Goal: Communication & Community: Connect with others

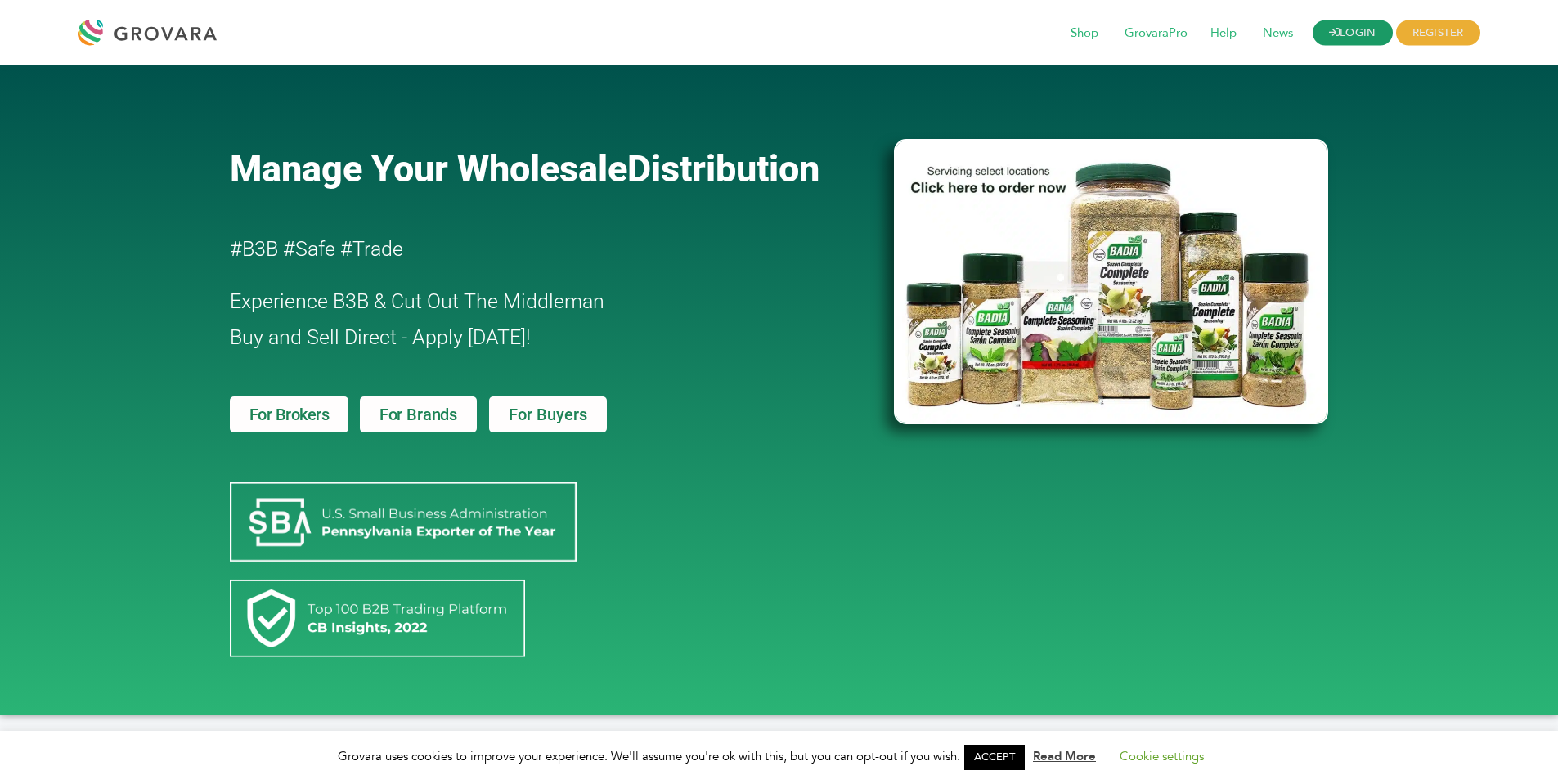
click at [1343, 31] on link "LOGIN" at bounding box center [1353, 33] width 80 height 25
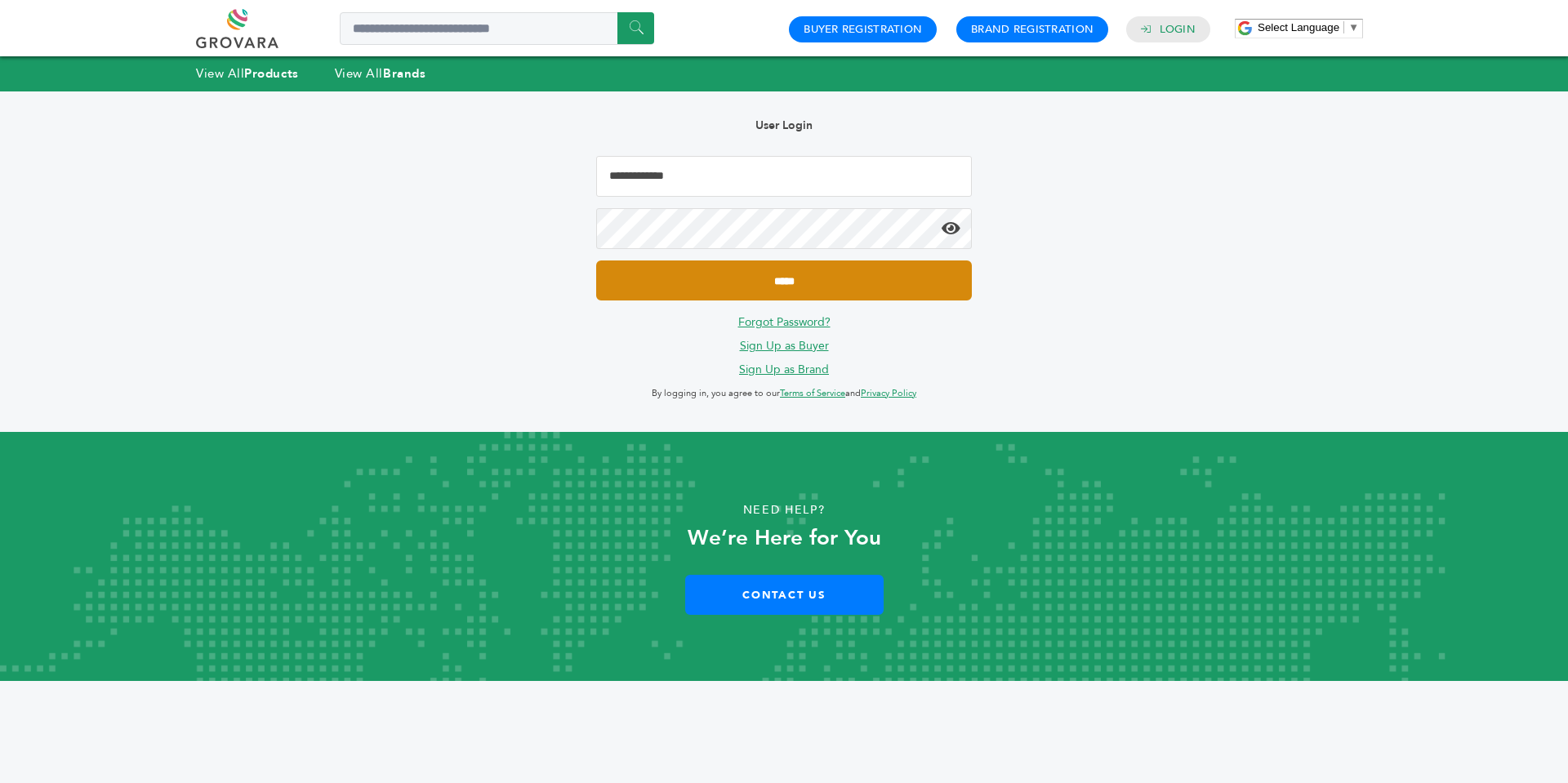
type input "**********"
click at [782, 289] on input "*****" at bounding box center [783, 280] width 376 height 40
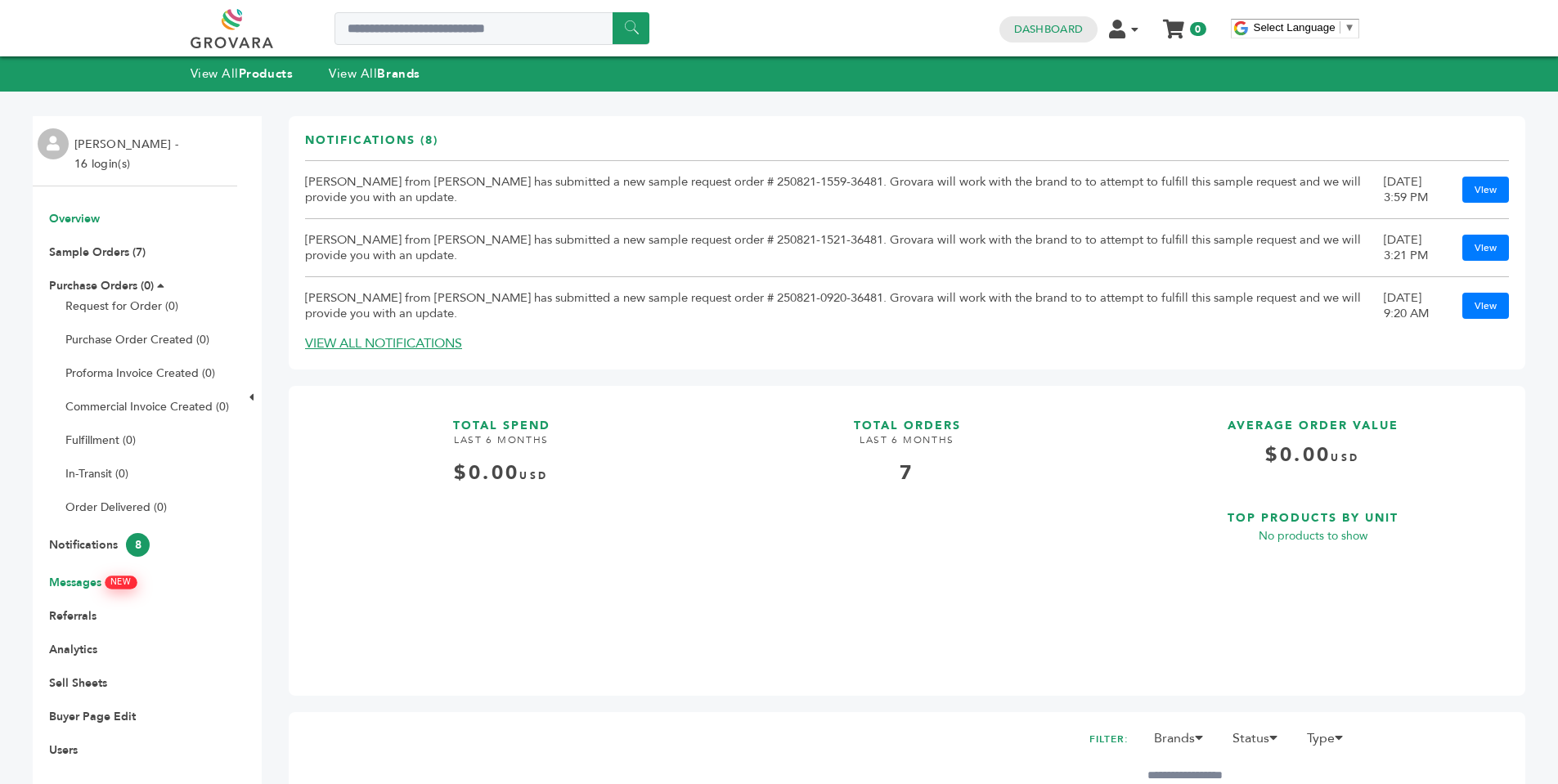
click at [76, 579] on link "Messages NEW" at bounding box center [92, 582] width 87 height 15
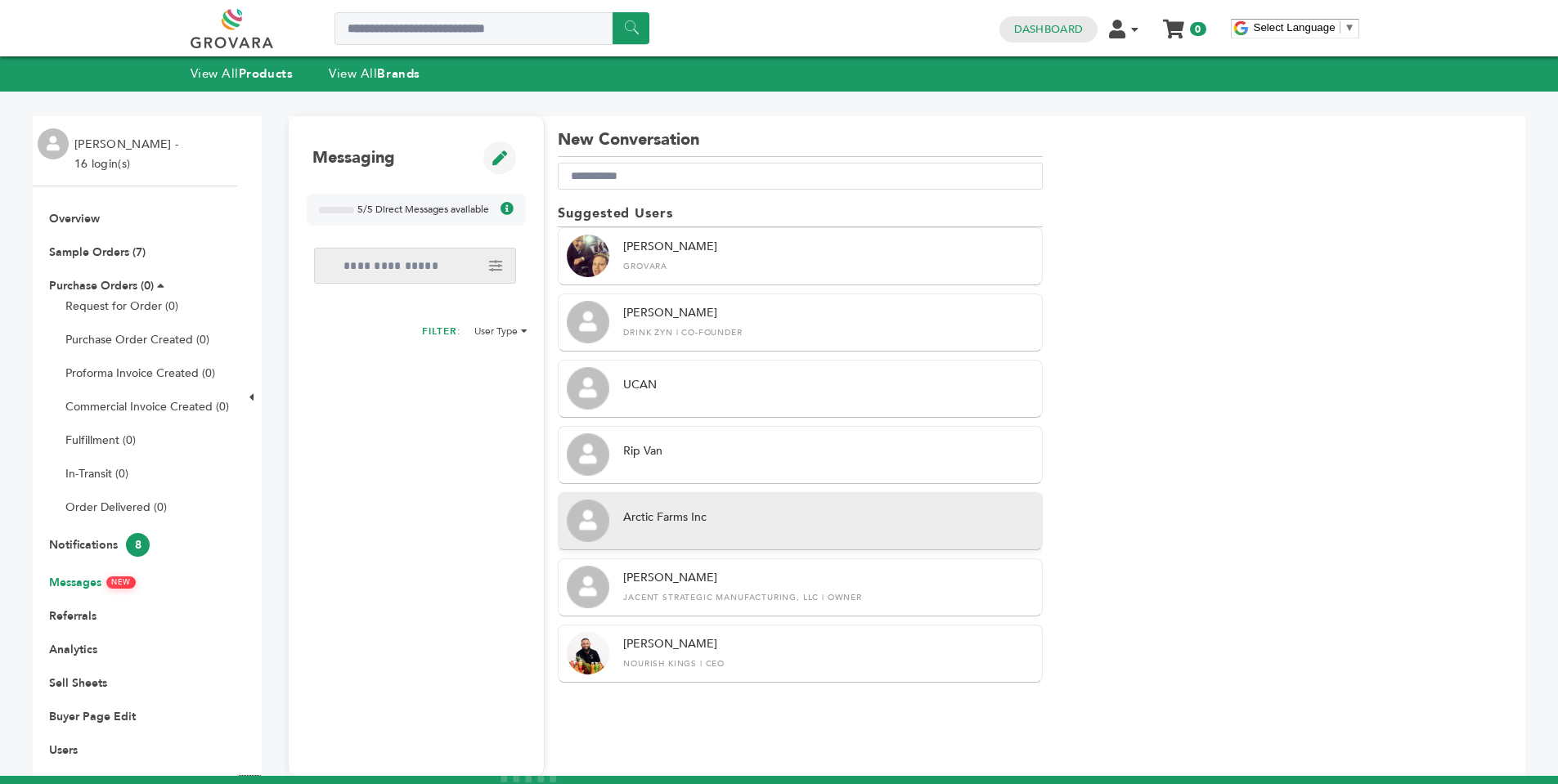
click at [823, 531] on div "Arctic Farms Inc" at bounding box center [828, 520] width 411 height 22
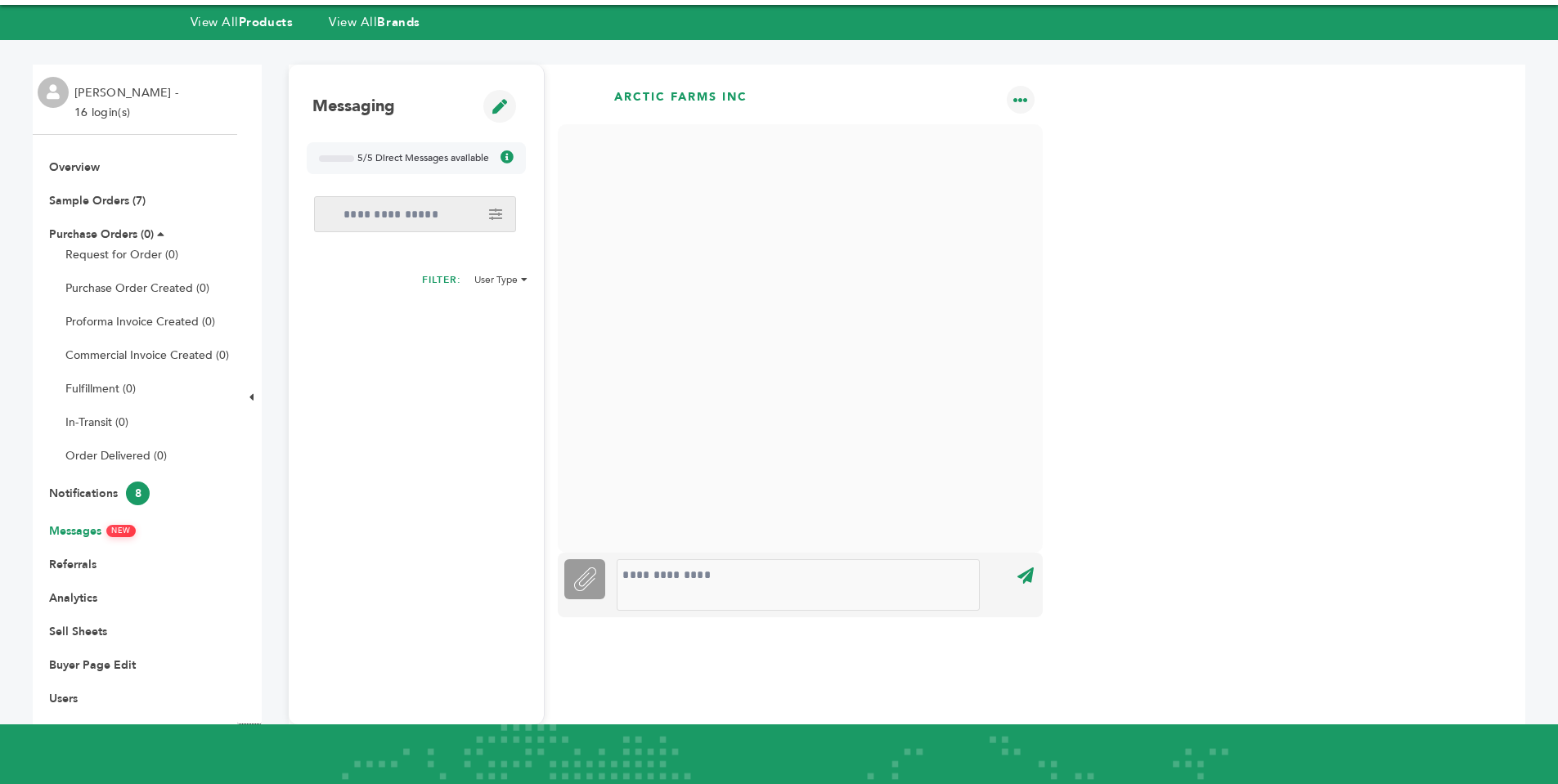
scroll to position [50, 0]
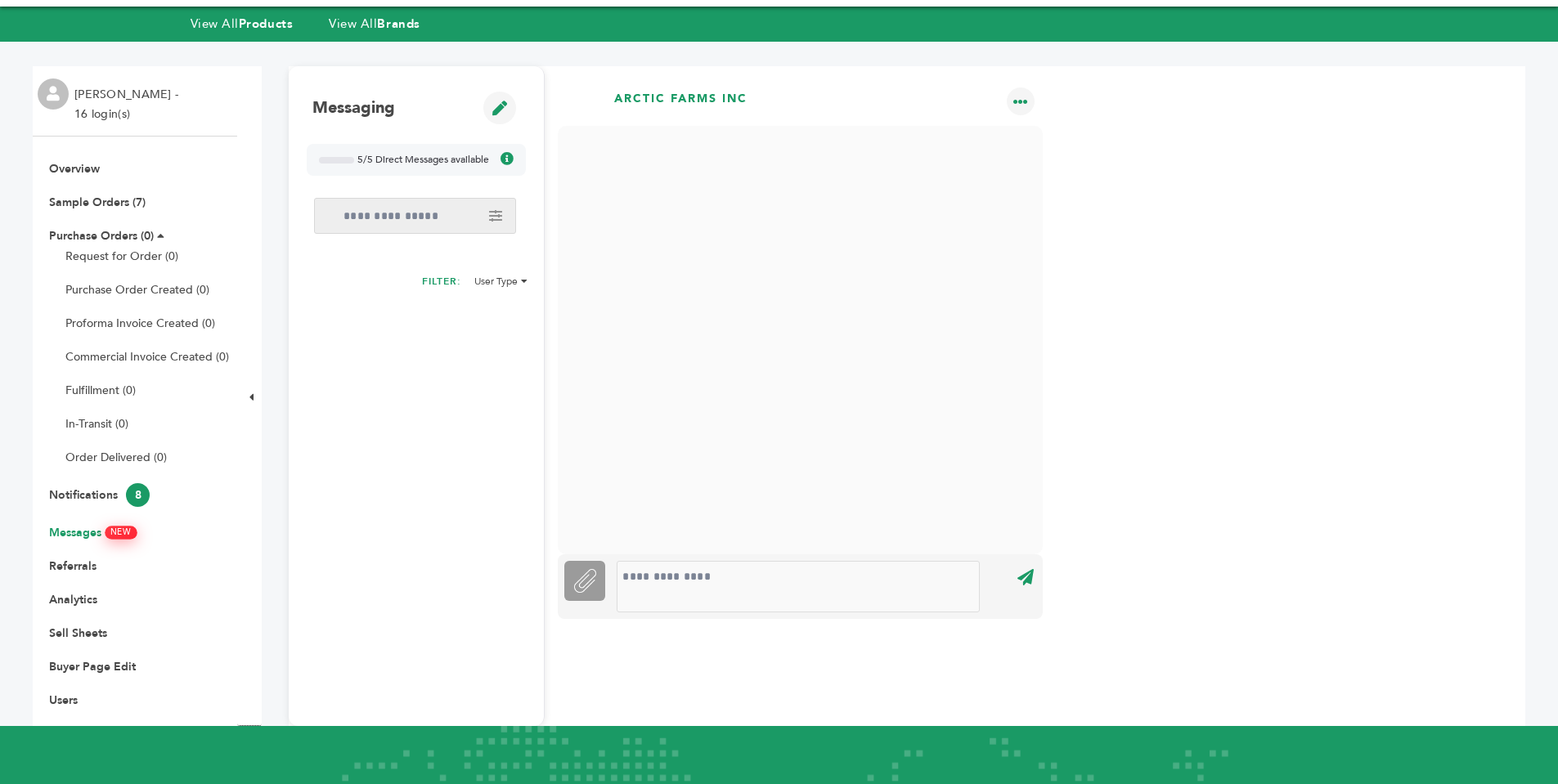
click at [75, 535] on link "Messages NEW" at bounding box center [92, 532] width 87 height 15
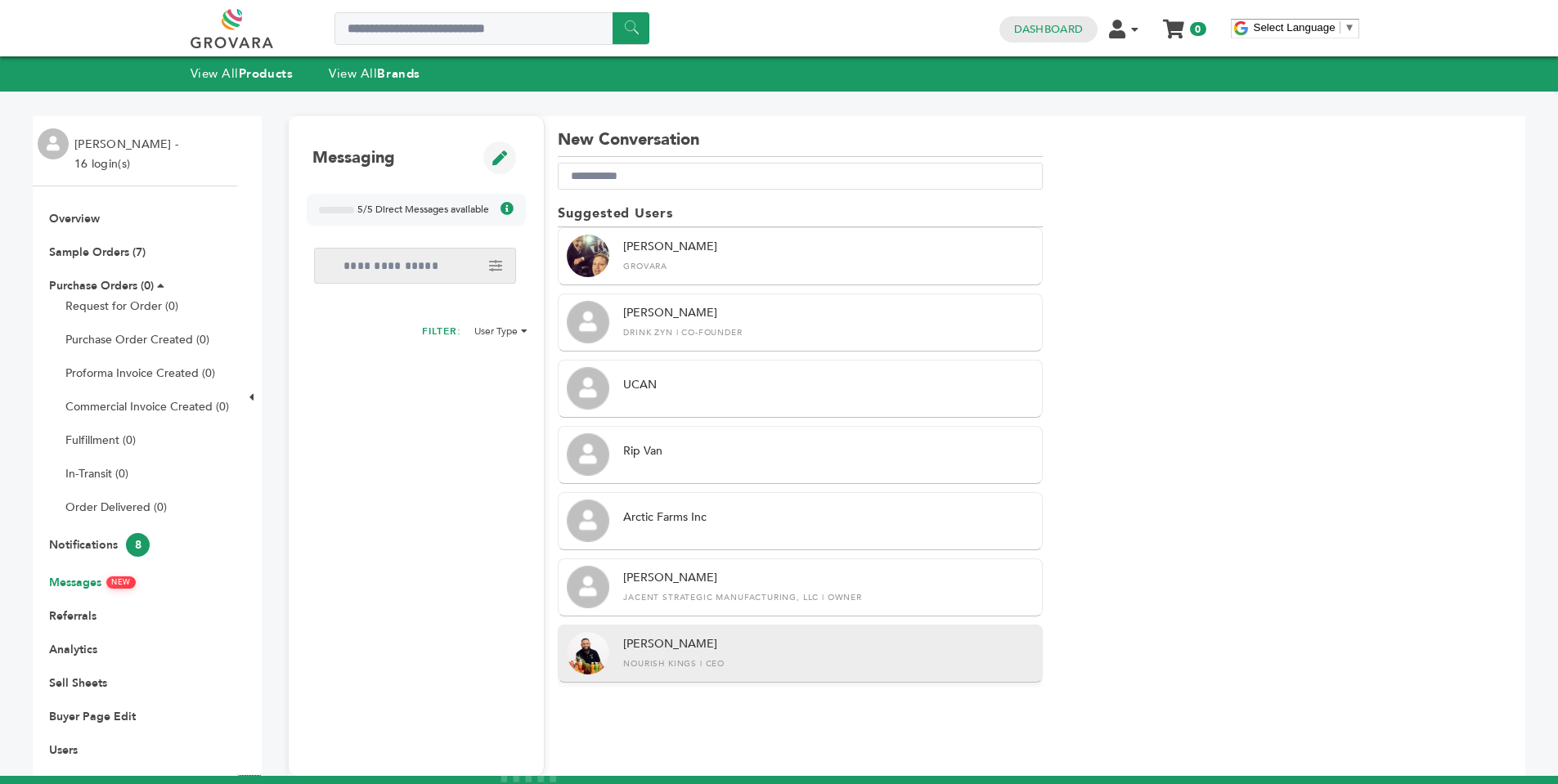
click at [679, 667] on div "Nourish Kings | CEO" at bounding box center [828, 664] width 411 height 12
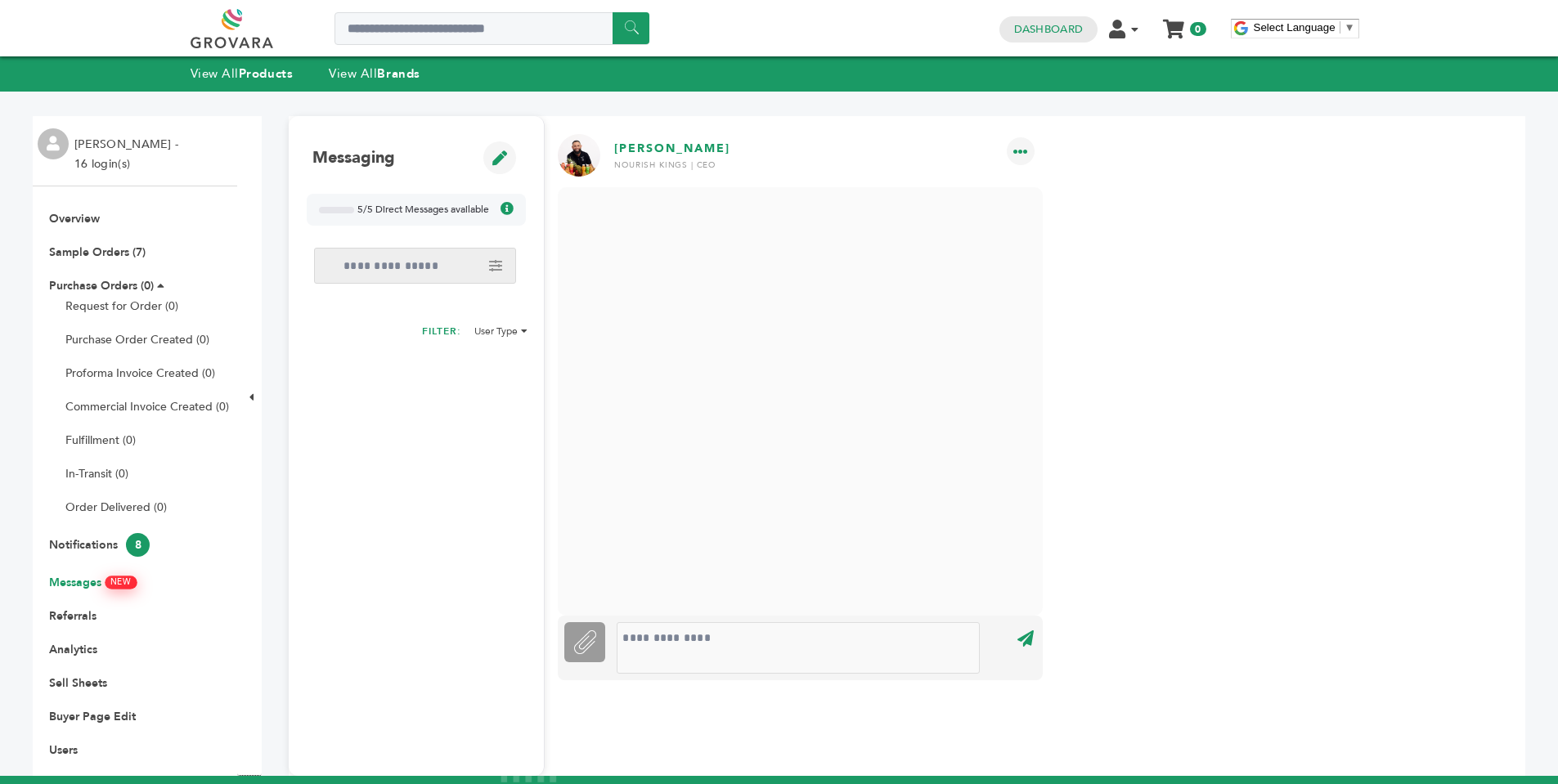
click at [84, 584] on link "Messages NEW" at bounding box center [92, 582] width 87 height 15
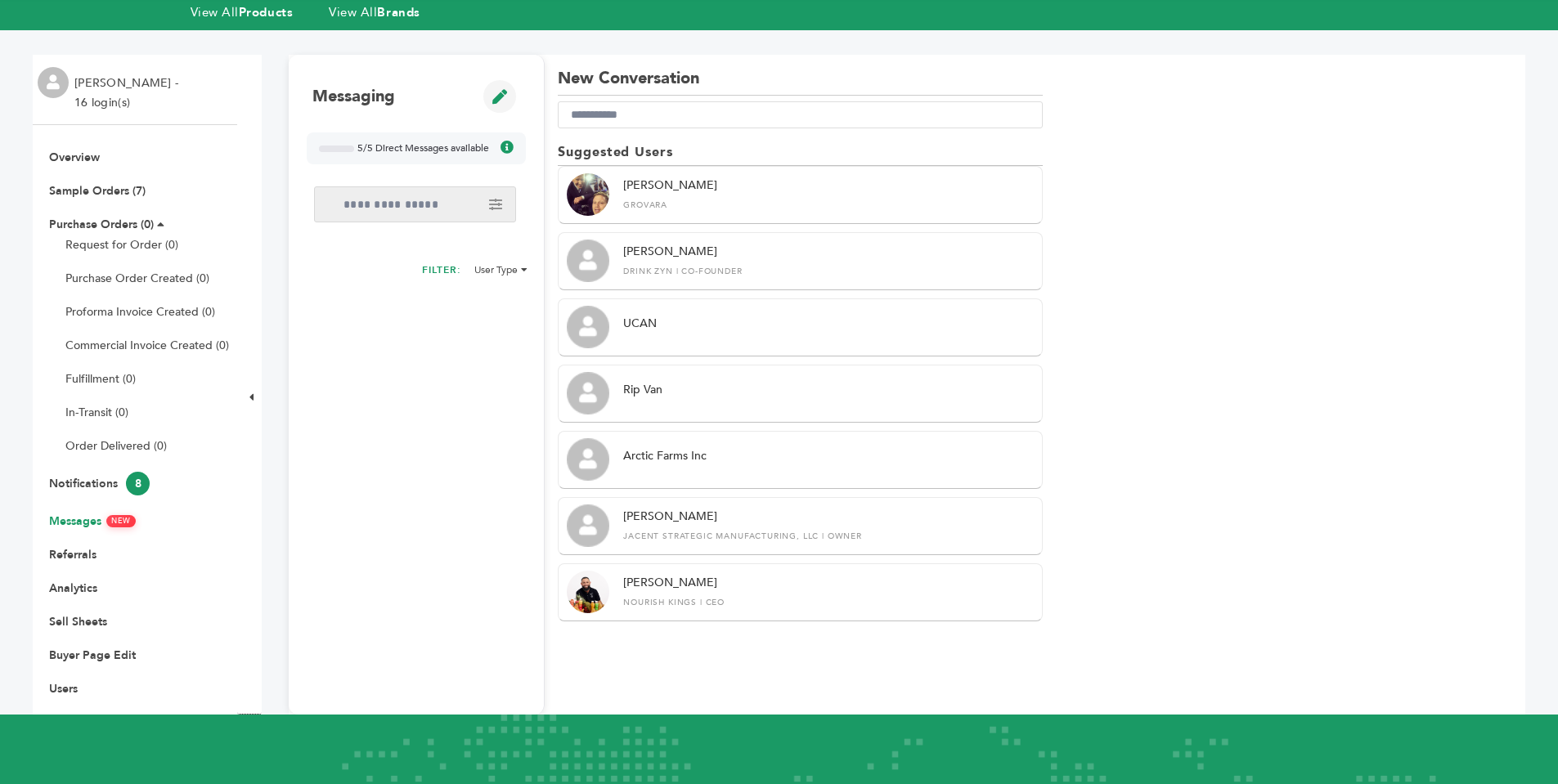
scroll to position [58, 0]
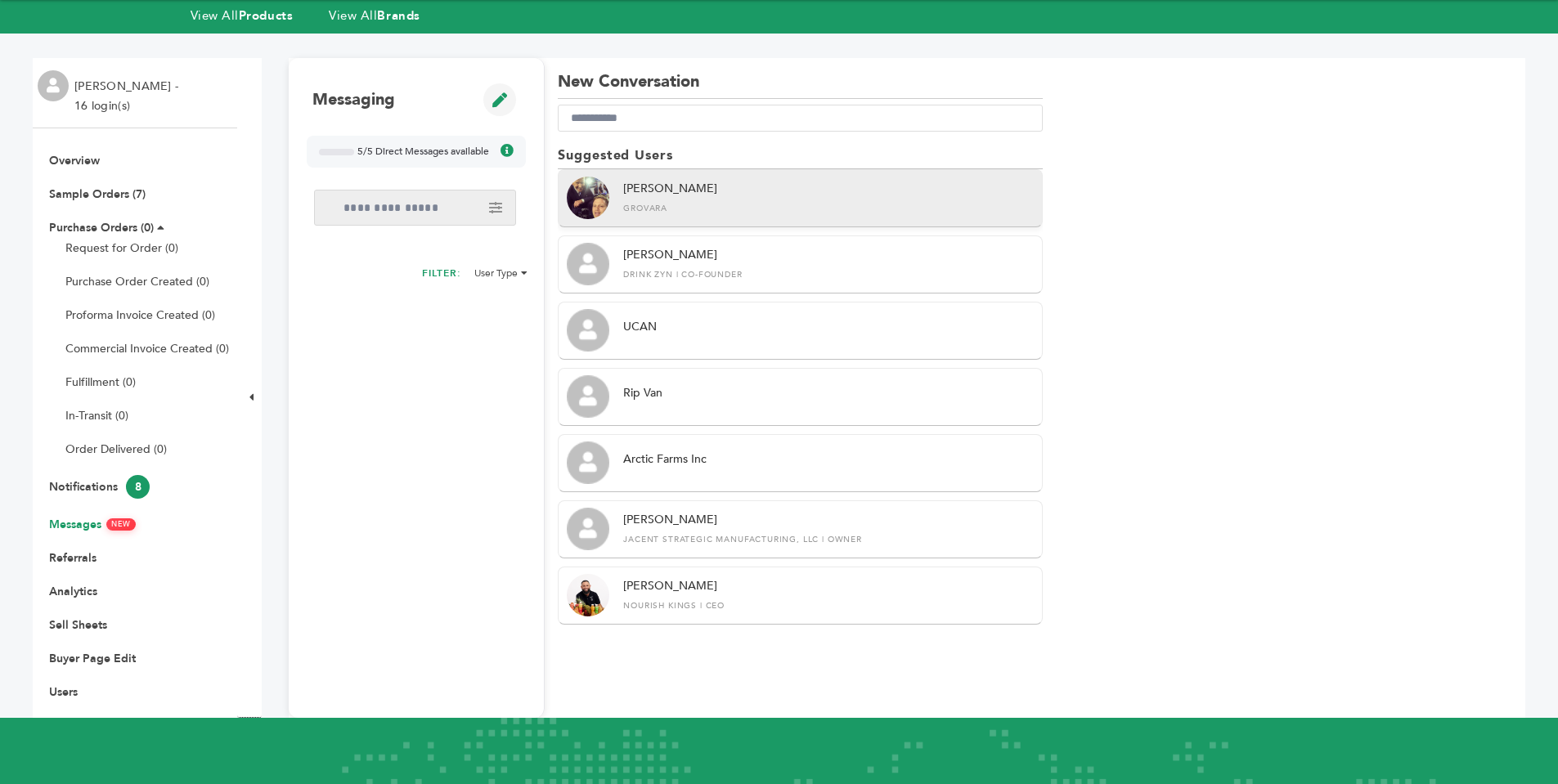
click at [683, 201] on div "Peter Groverman Grovara" at bounding box center [828, 197] width 411 height 34
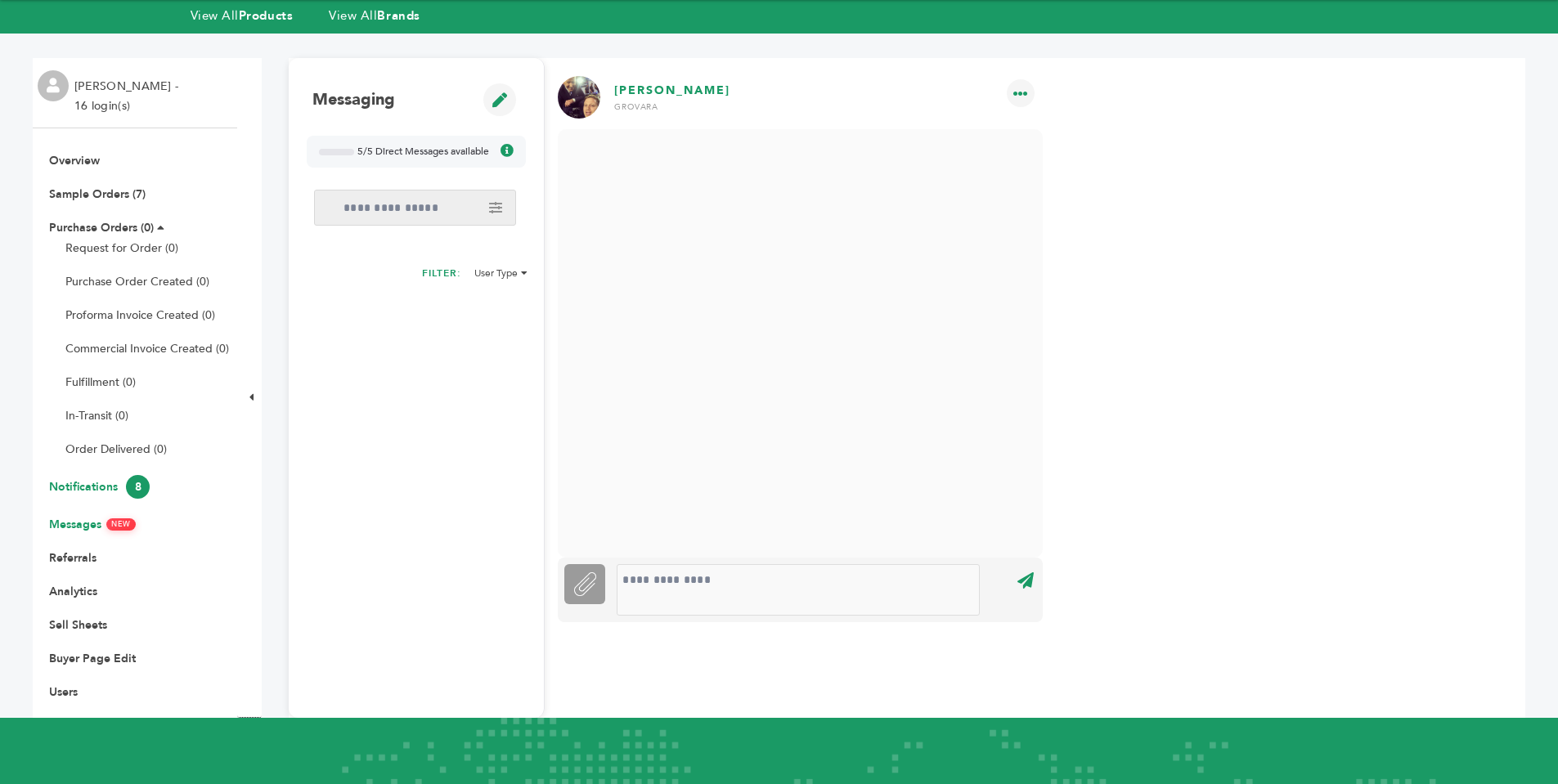
click at [89, 486] on link "Notifications 8" at bounding box center [99, 486] width 100 height 15
